Goal: Check status: Check status

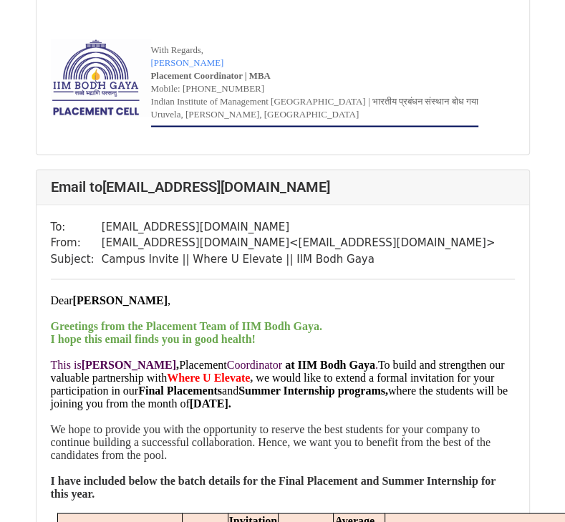
scroll to position [12423, 0]
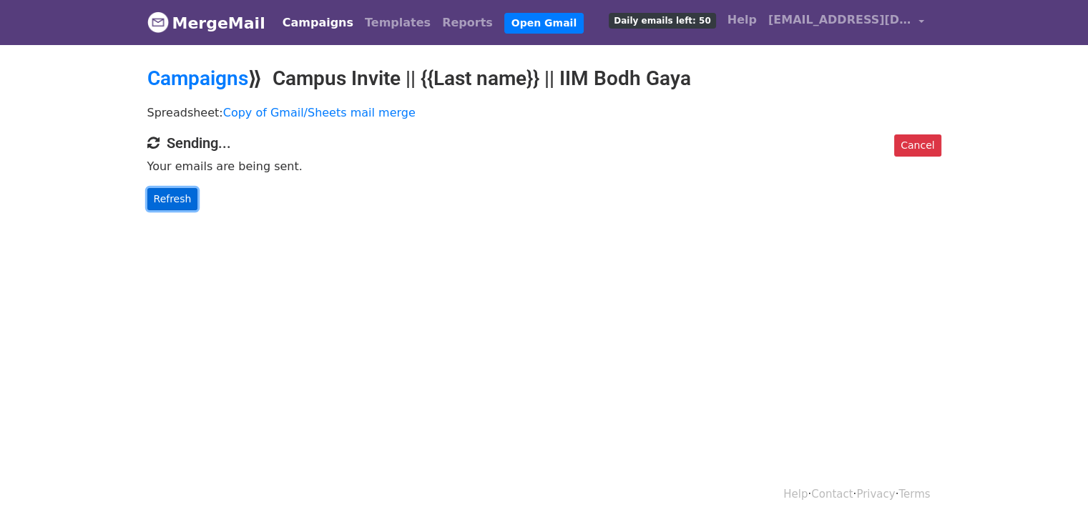
click at [172, 197] on link "Refresh" at bounding box center [172, 199] width 51 height 22
